Goal: Go to known website: Access a specific website the user already knows

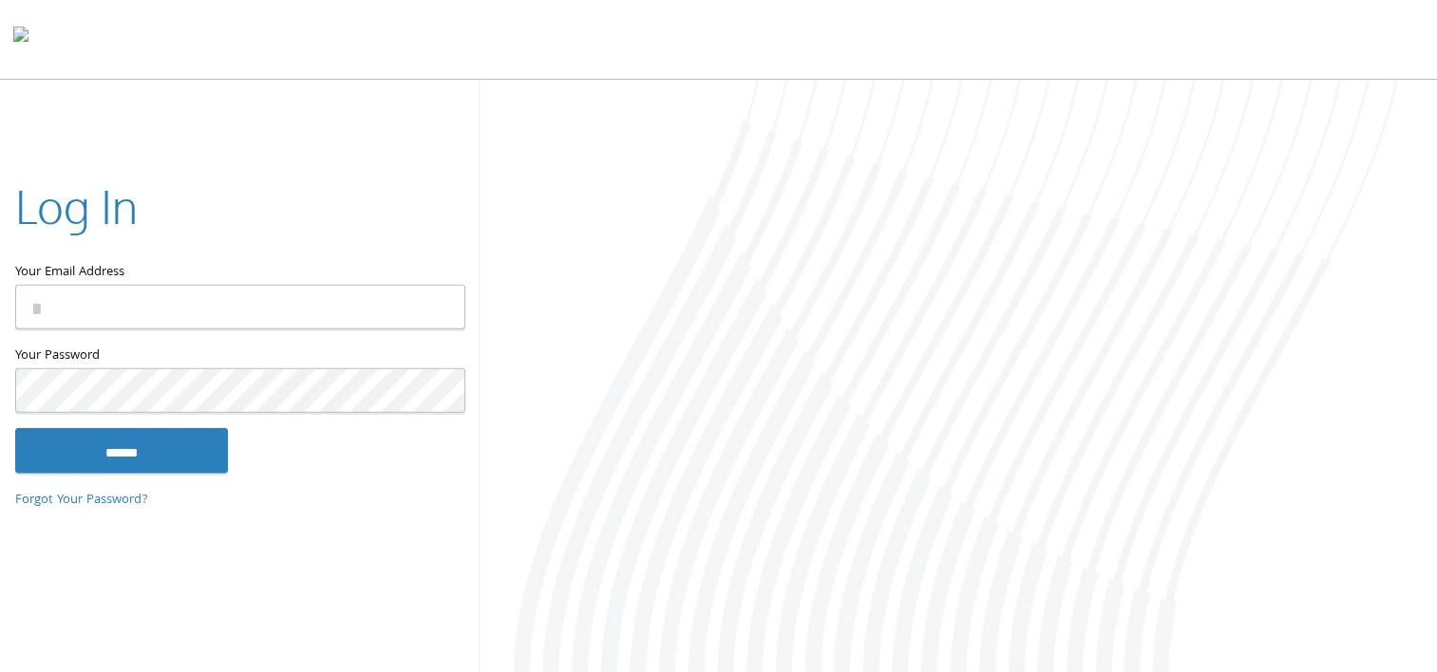
type input "**********"
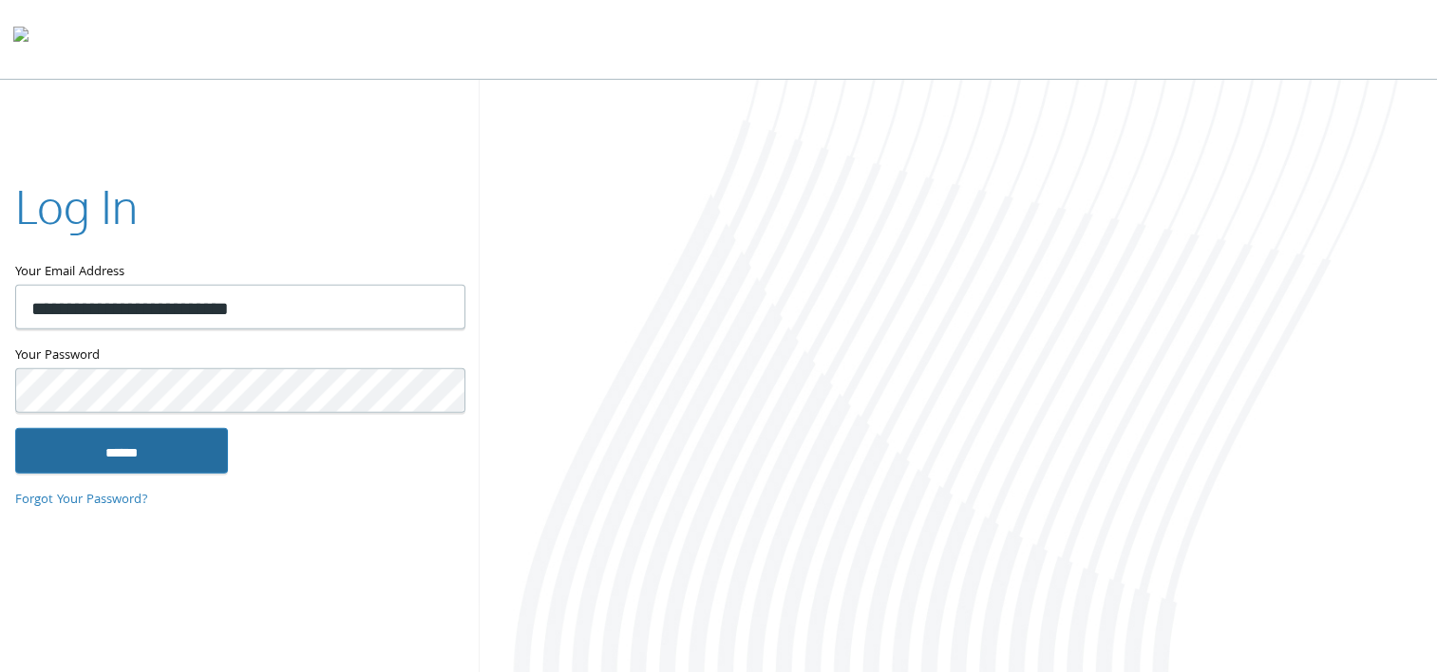
click at [104, 446] on input "******" at bounding box center [121, 450] width 213 height 46
